Goal: Information Seeking & Learning: Learn about a topic

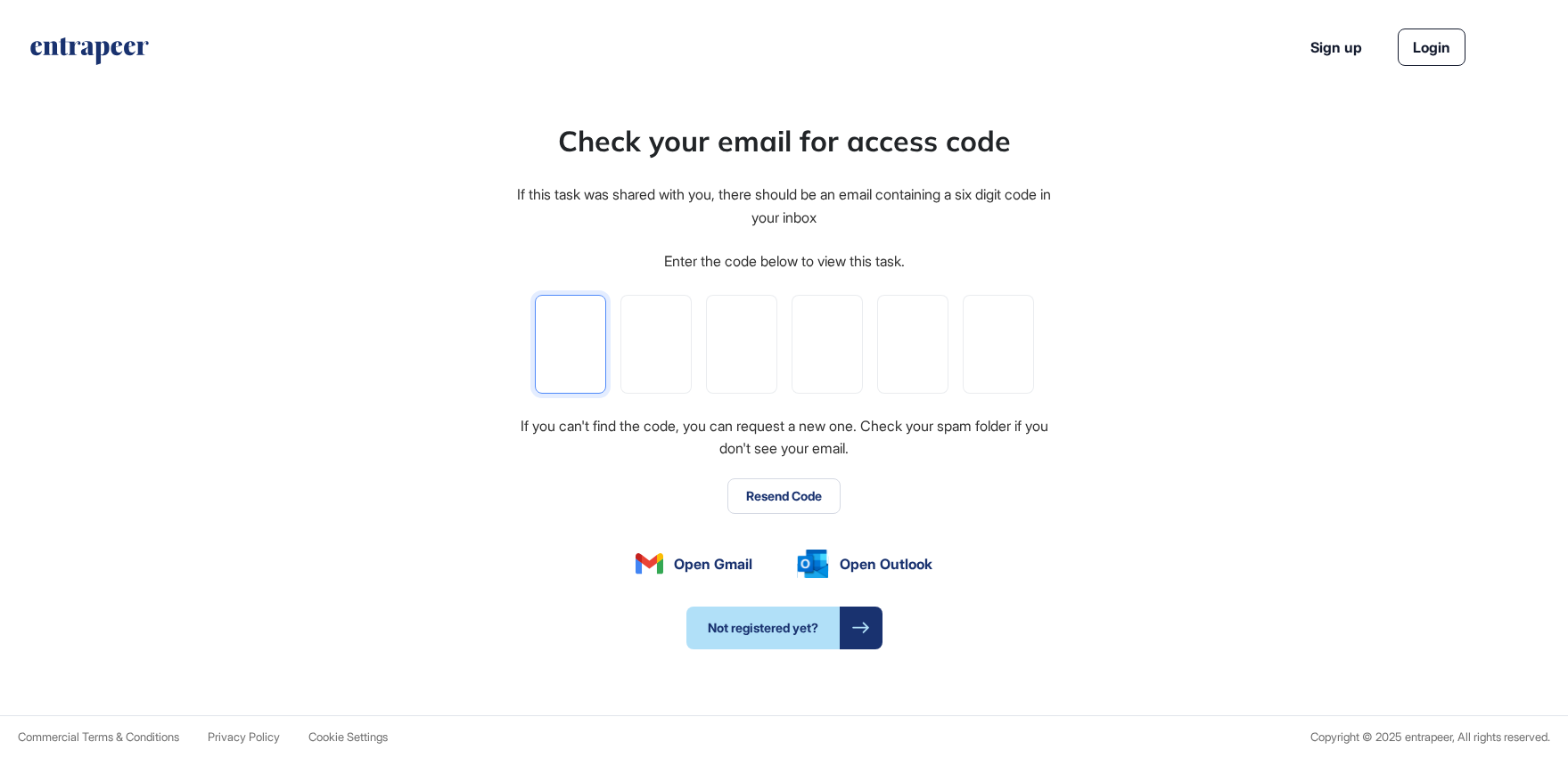
type input "*"
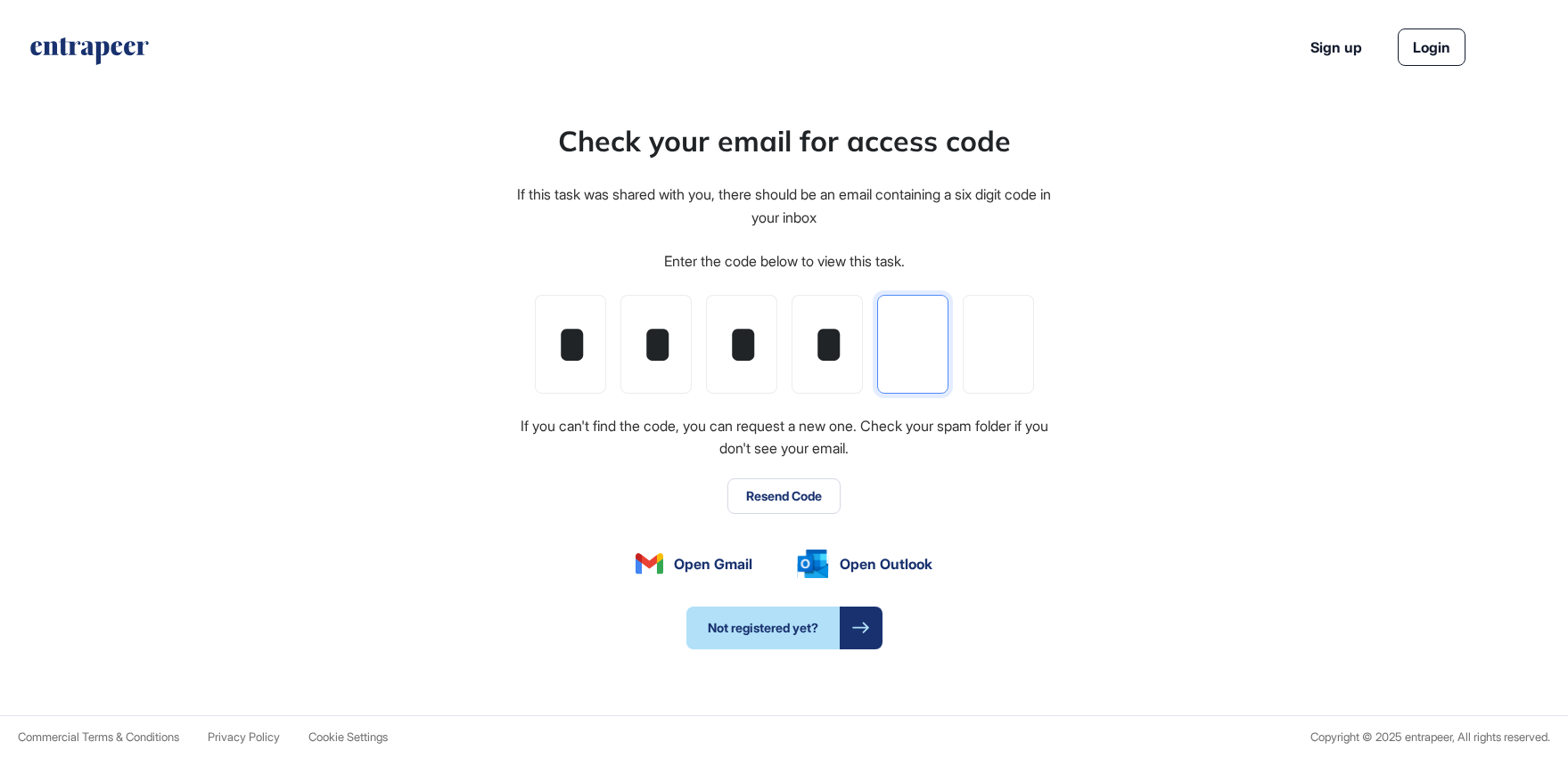
type input "*"
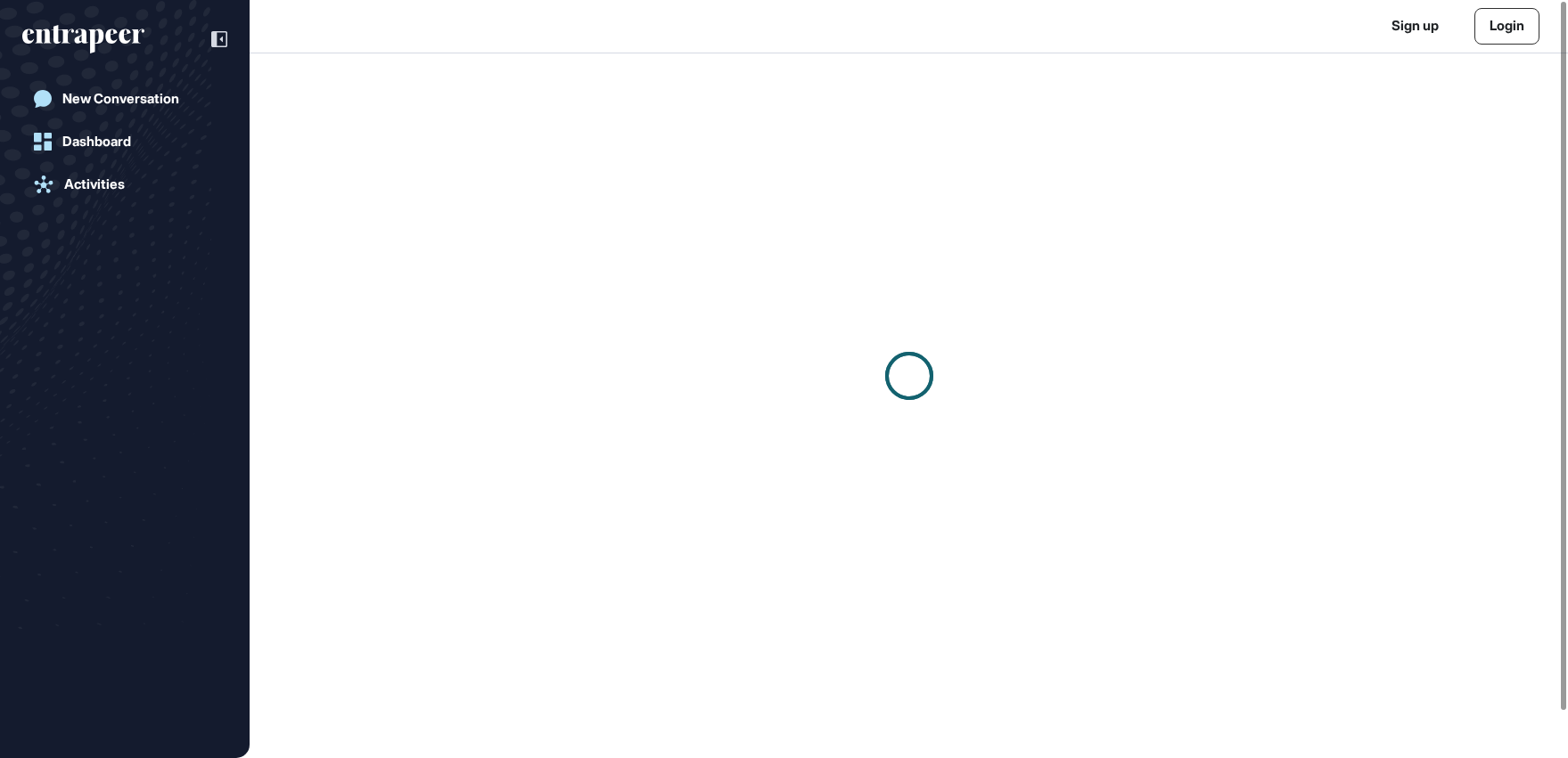
scroll to position [1, 1]
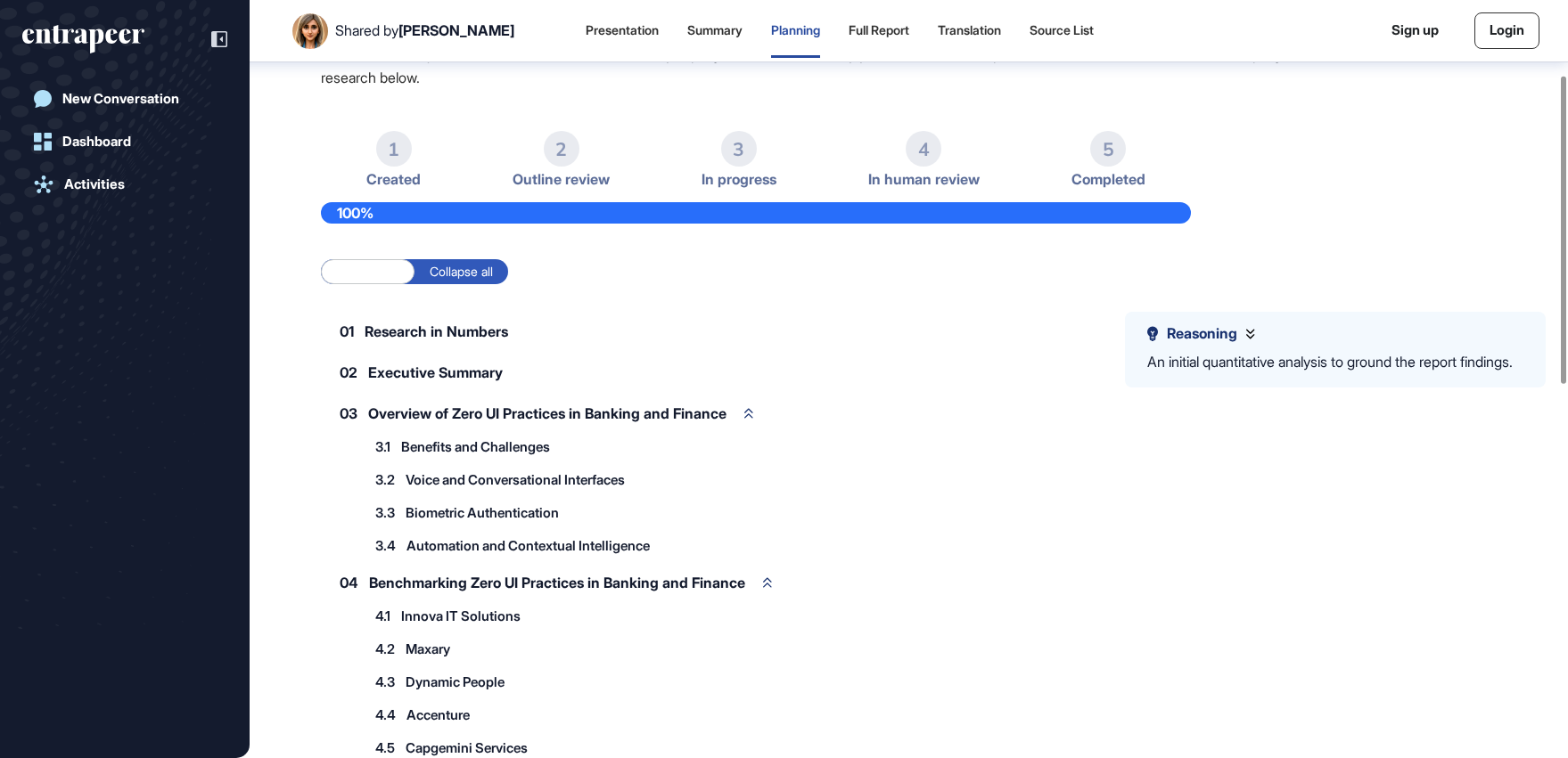
scroll to position [185, 0]
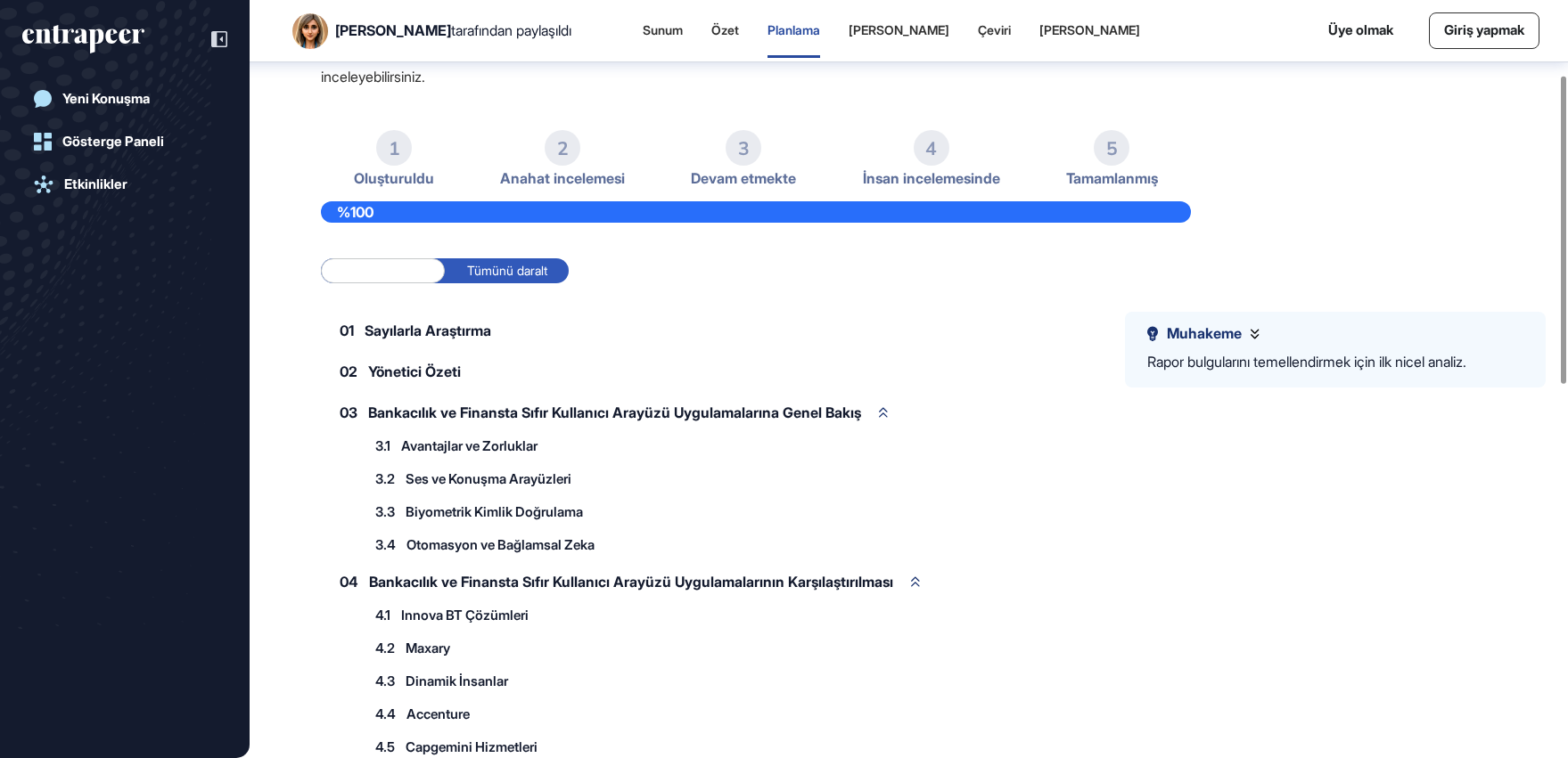
click at [448, 470] on div "3.2 Ses ve Konuşma Arayüzleri" at bounding box center [483, 479] width 234 height 29
click at [448, 479] on font "Ses ve Konuşma Arayüzleri" at bounding box center [488, 479] width 166 height 17
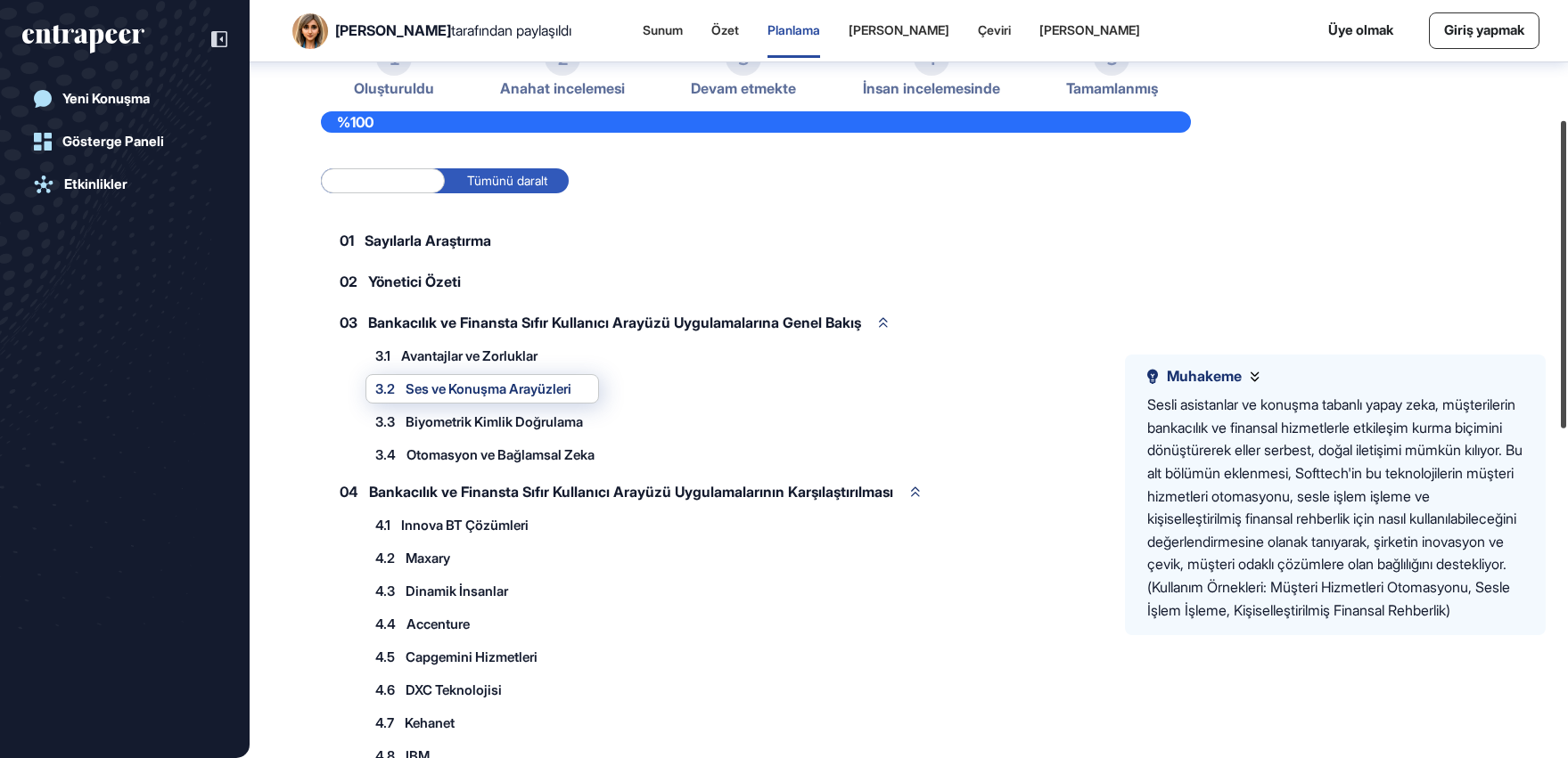
scroll to position [299, 0]
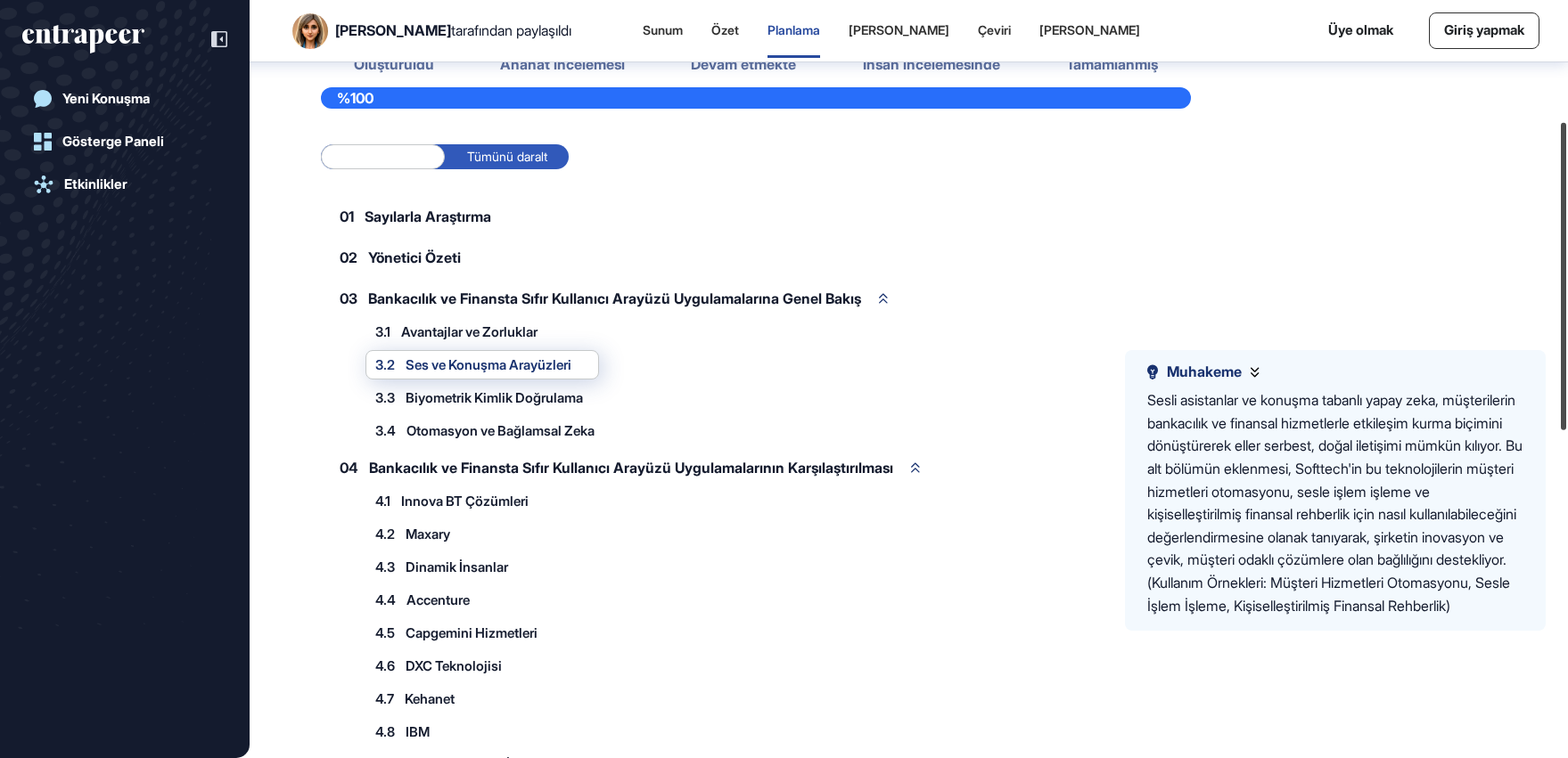
drag, startPoint x: 1562, startPoint y: 371, endPoint x: 1562, endPoint y: 417, distance: 46.0
click at [1562, 417] on div at bounding box center [1562, 276] width 5 height 308
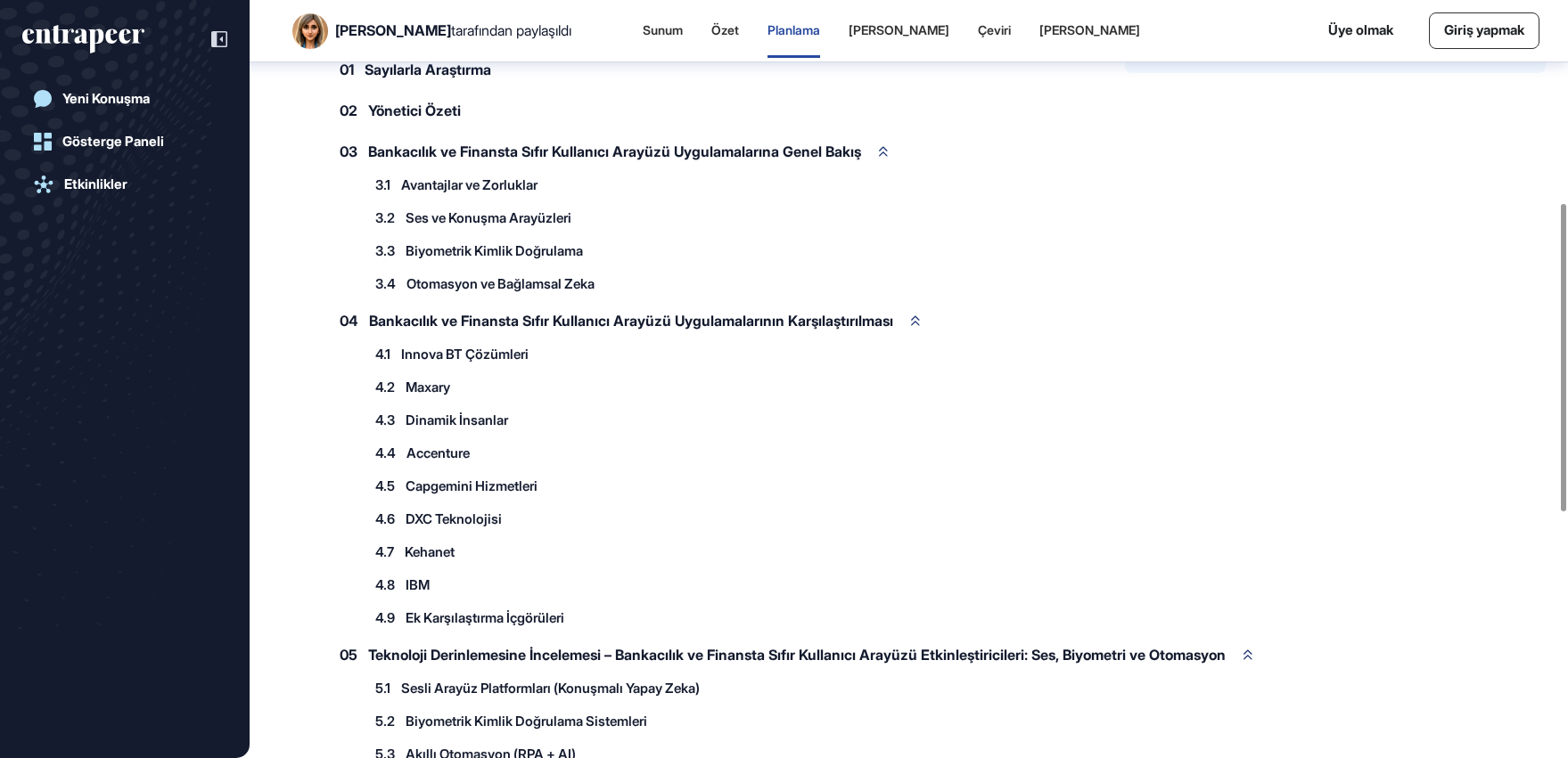
scroll to position [563, 0]
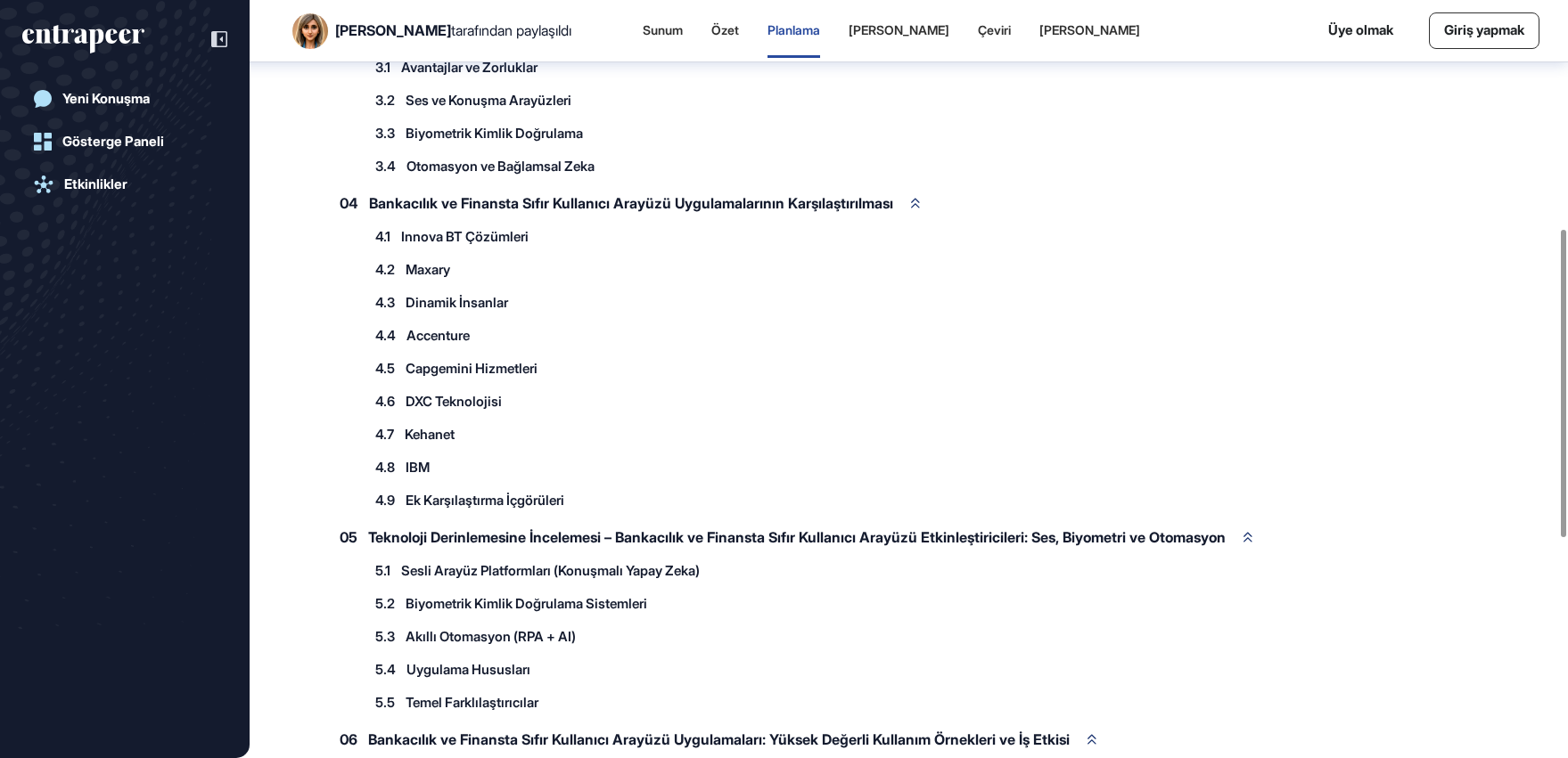
click at [619, 570] on font "Sesli Arayüz Platformları (Konuşmalı Yapay Zeka)" at bounding box center [551, 570] width 299 height 17
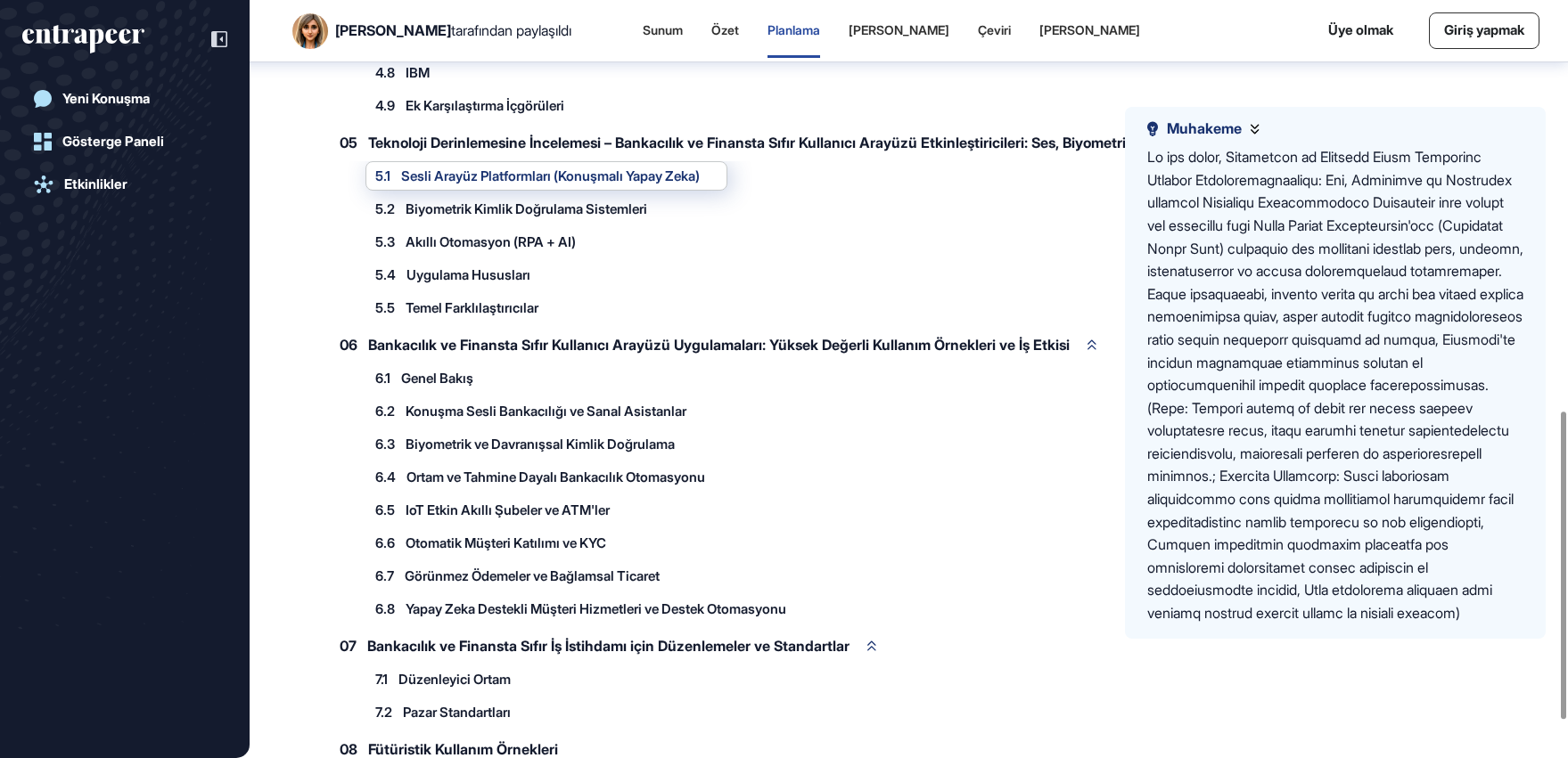
scroll to position [1103, 0]
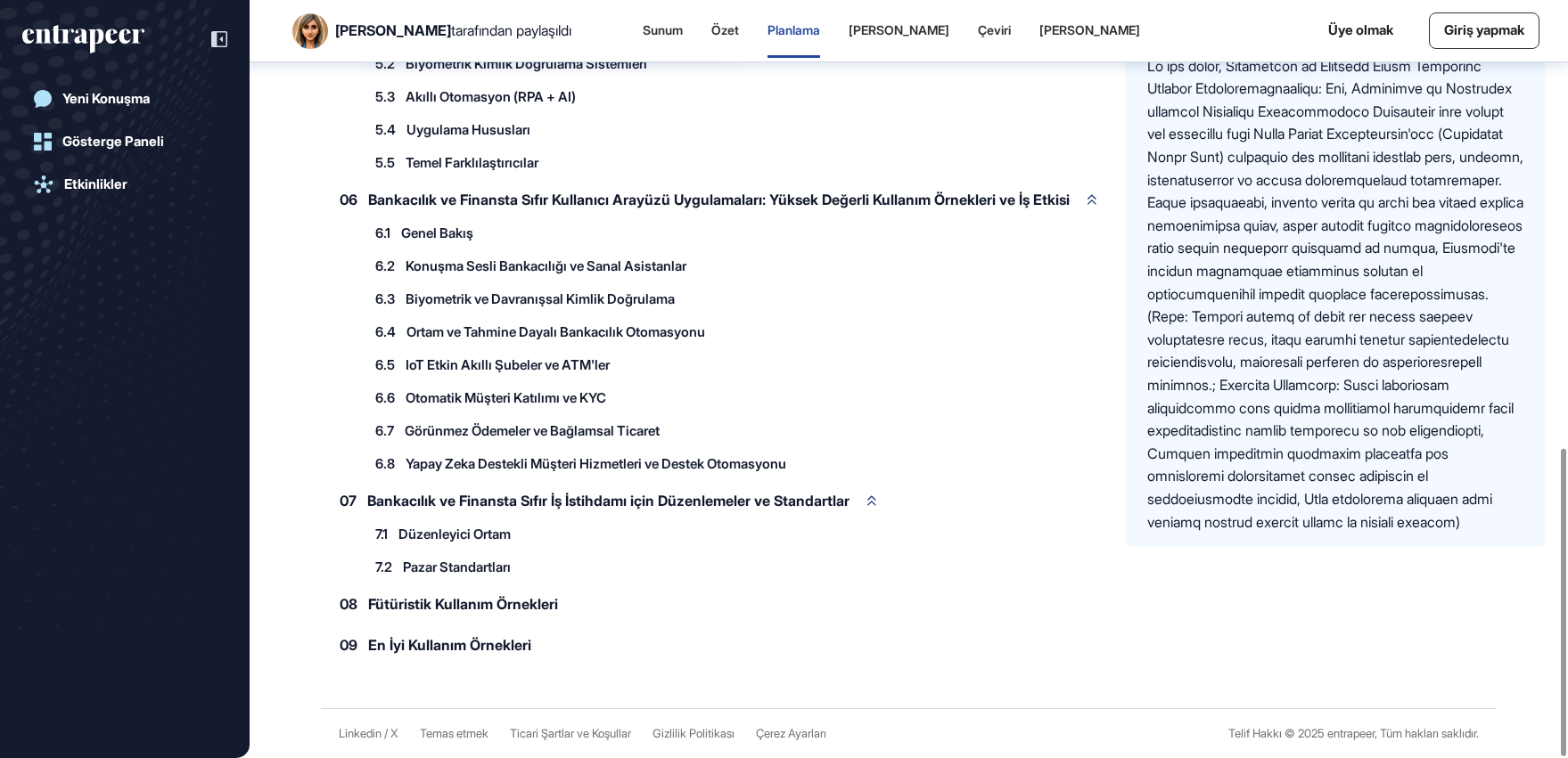
click at [442, 609] on font "Fütüristik Kullanım Örnekleri" at bounding box center [462, 605] width 190 height 18
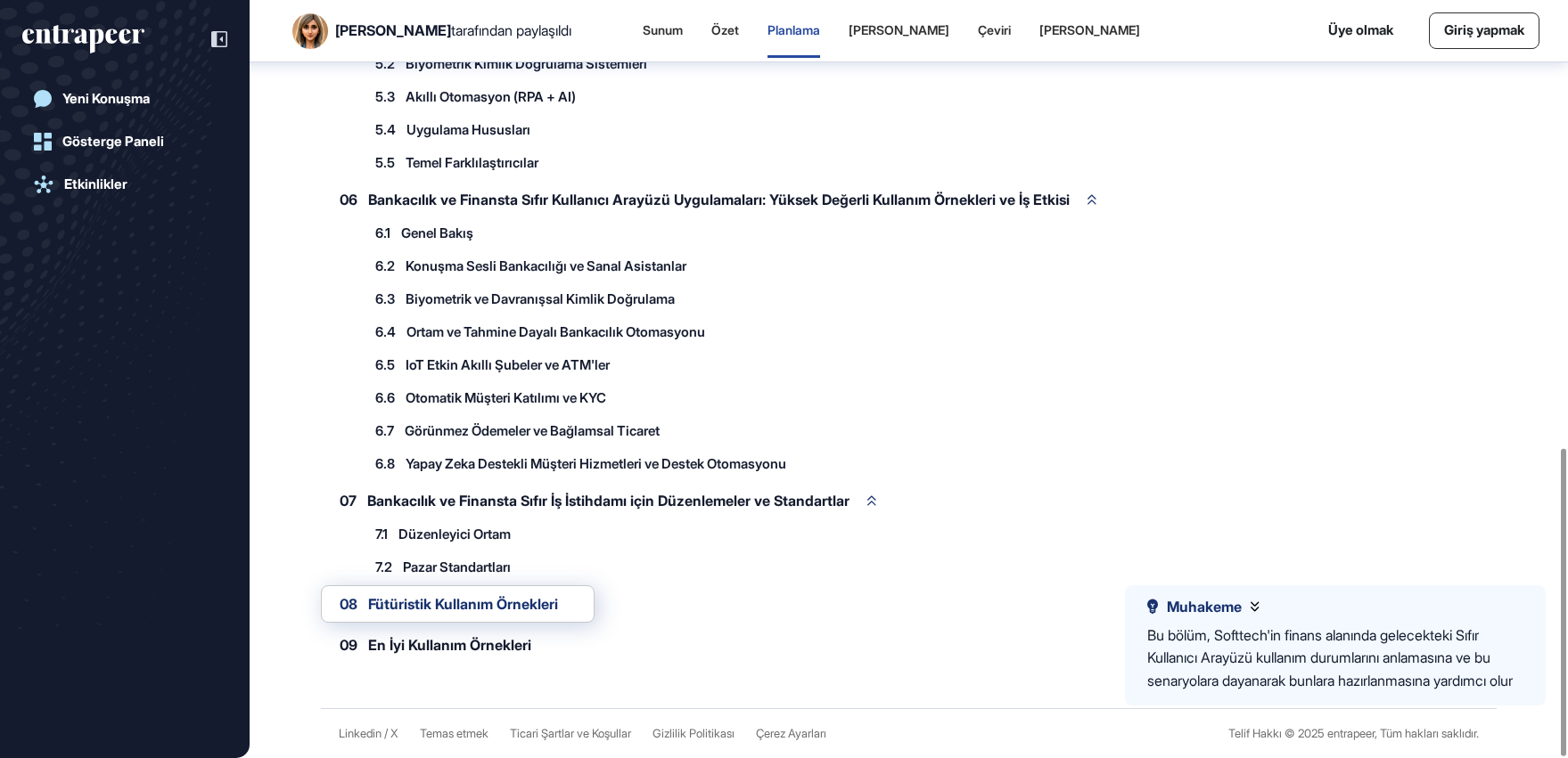
click at [395, 657] on div "09 En İyi Kullanım Örnekleri" at bounding box center [443, 645] width 247 height 37
click at [395, 651] on font "En İyi Kullanım Örnekleri" at bounding box center [449, 645] width 163 height 18
